Goal: Find specific page/section: Find specific page/section

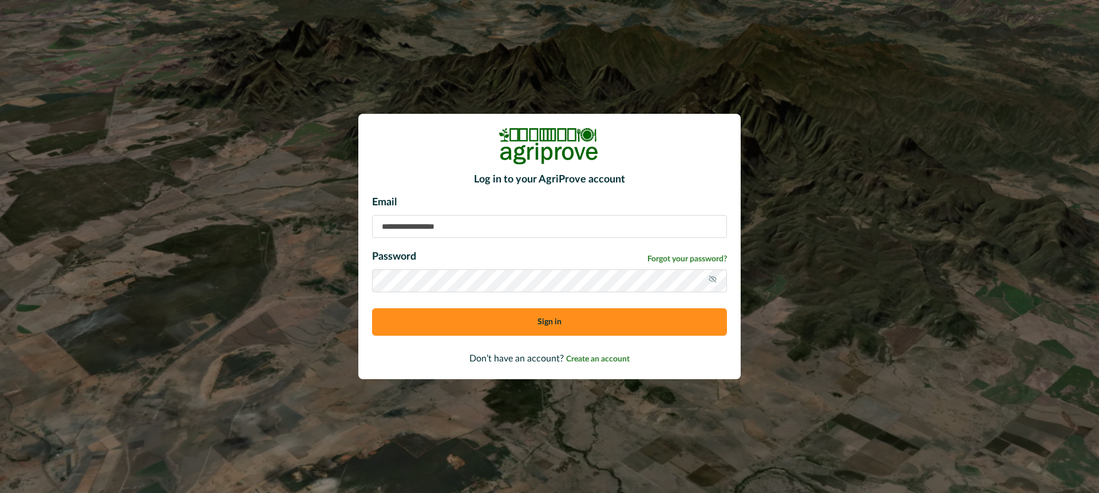
click at [422, 233] on input at bounding box center [549, 226] width 355 height 23
type input "**********"
click at [504, 322] on button "Sign in" at bounding box center [549, 321] width 355 height 27
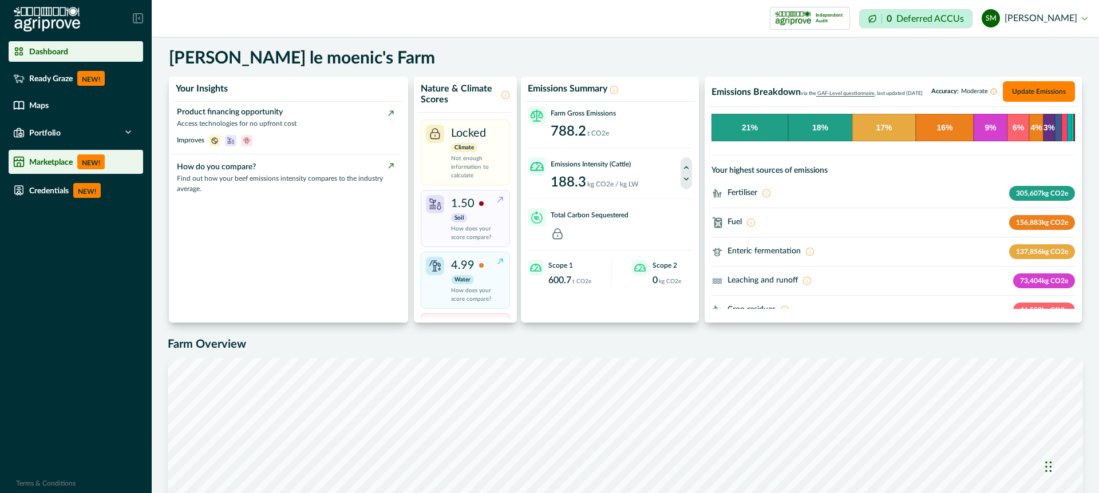
click at [49, 159] on p "Marketplace" at bounding box center [50, 161] width 43 height 9
